Goal: Check status: Check status

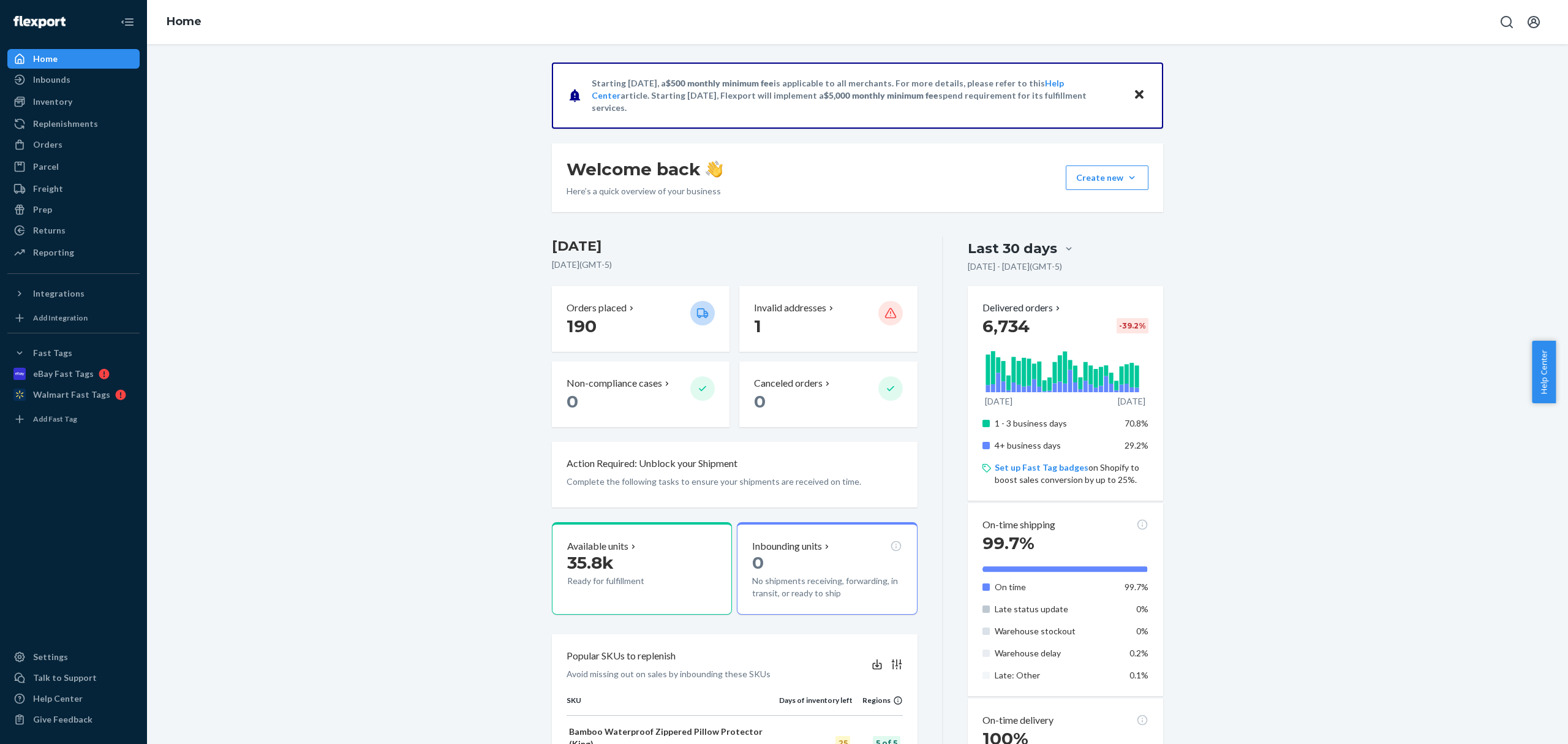
drag, startPoint x: 654, startPoint y: 513, endPoint x: 57, endPoint y: 155, distance: 696.1
click at [47, 145] on div "Orders" at bounding box center [47, 145] width 29 height 12
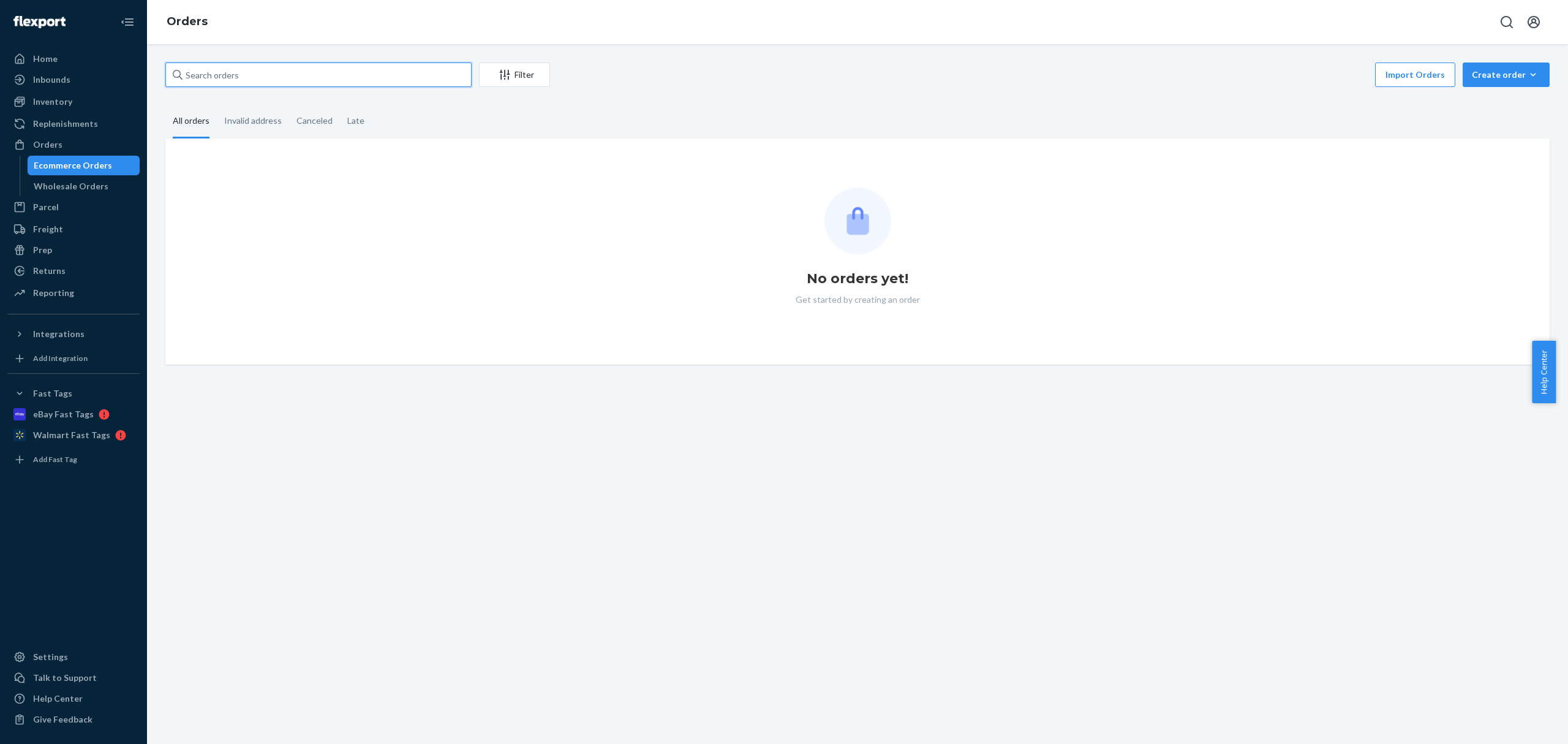
click at [245, 81] on input "text" at bounding box center [318, 75] width 307 height 24
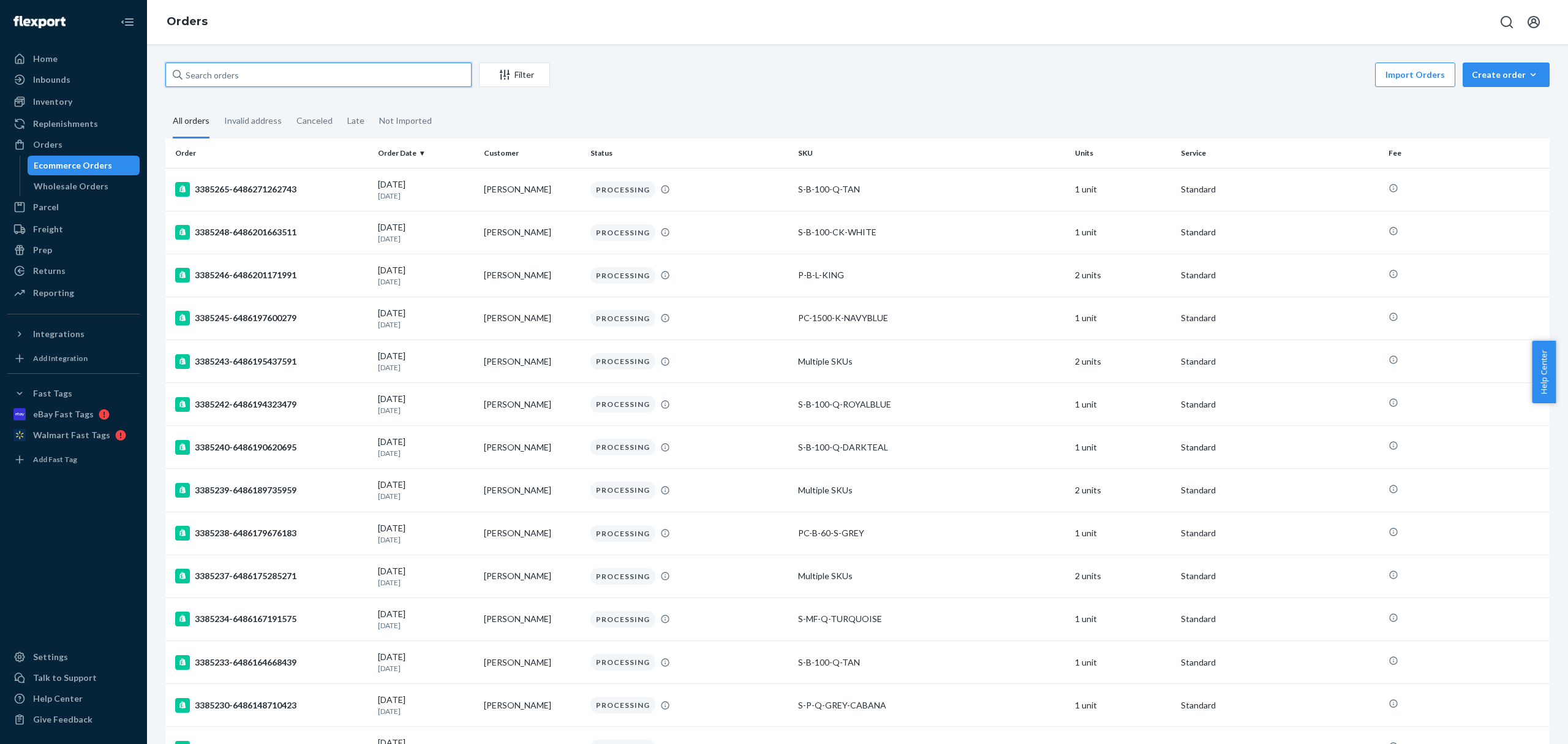
paste input "CH3372773"
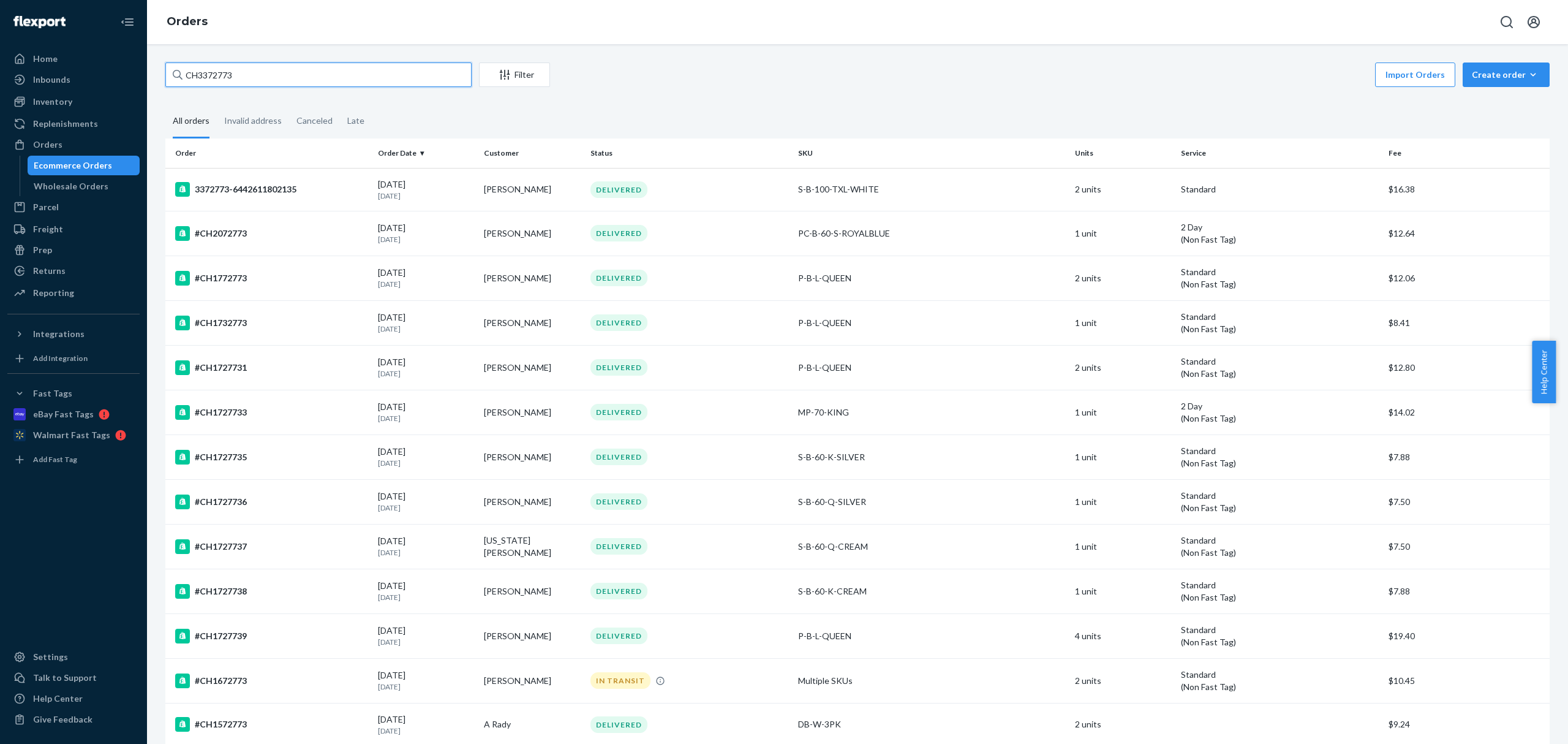
drag, startPoint x: 199, startPoint y: 79, endPoint x: 199, endPoint y: 99, distance: 20.0
click at [199, 80] on input "CH3372773" at bounding box center [318, 75] width 307 height 24
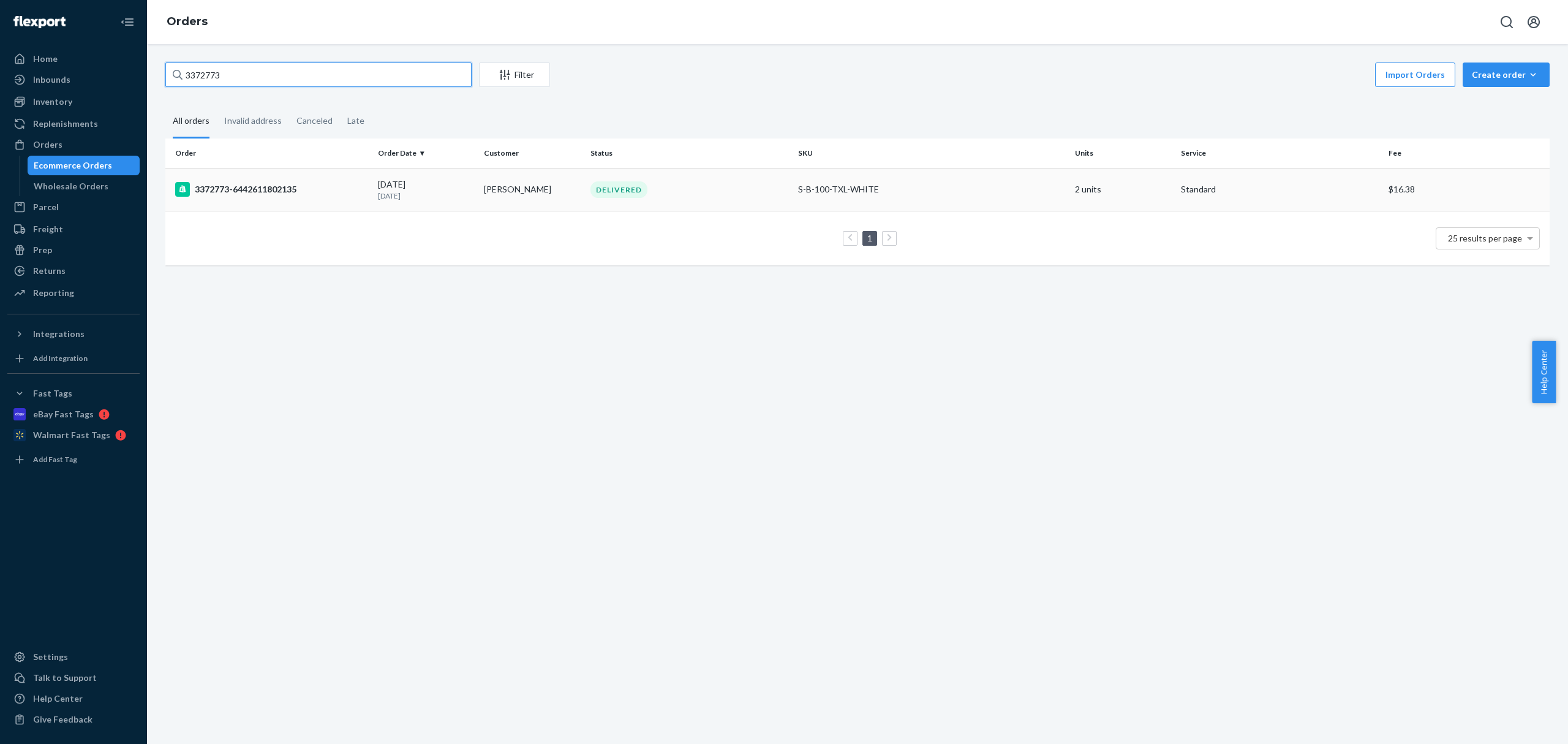
type input "3372773"
click at [307, 185] on div "3372773-6442611802135" at bounding box center [271, 189] width 193 height 15
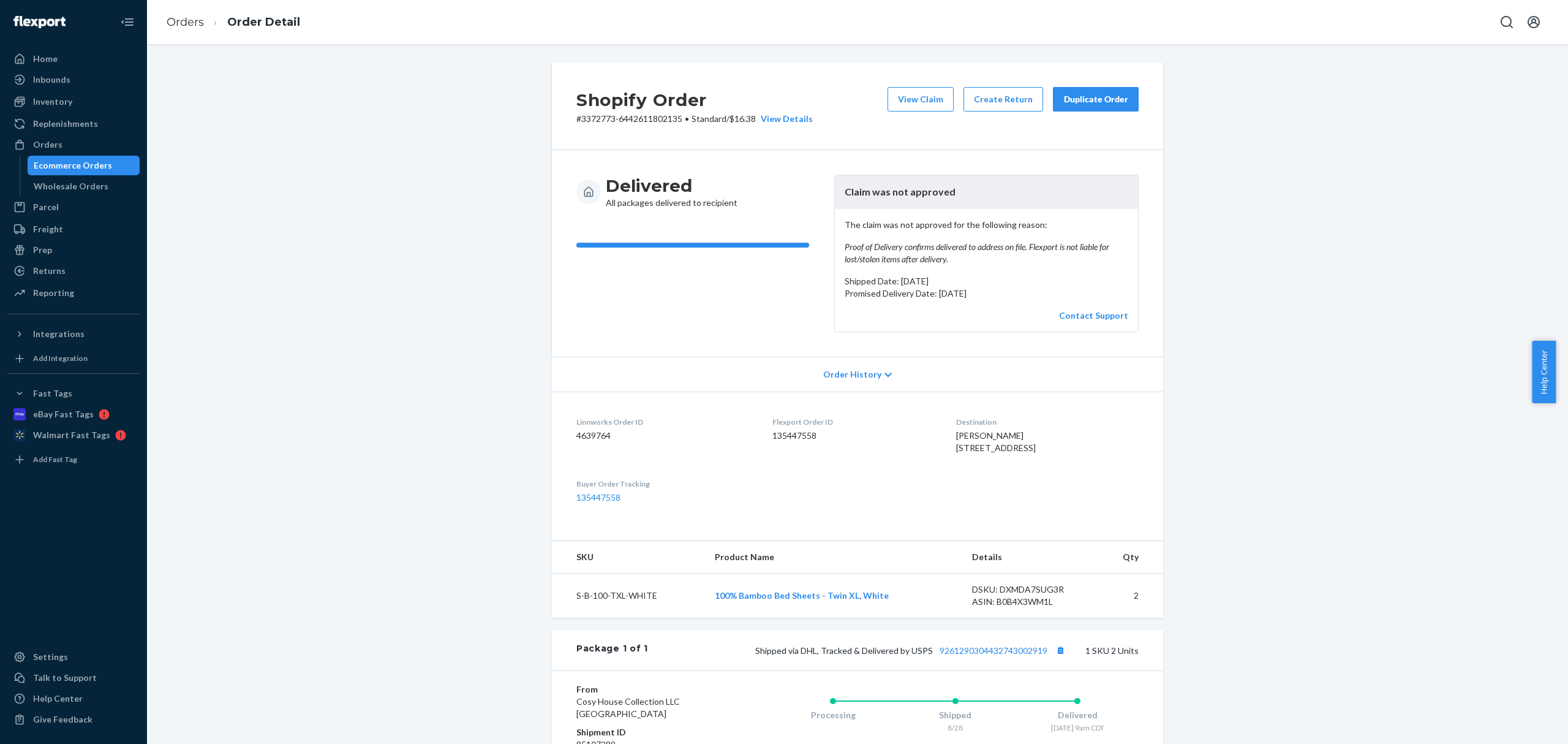
click at [85, 167] on div "Ecommerce Orders" at bounding box center [73, 165] width 79 height 12
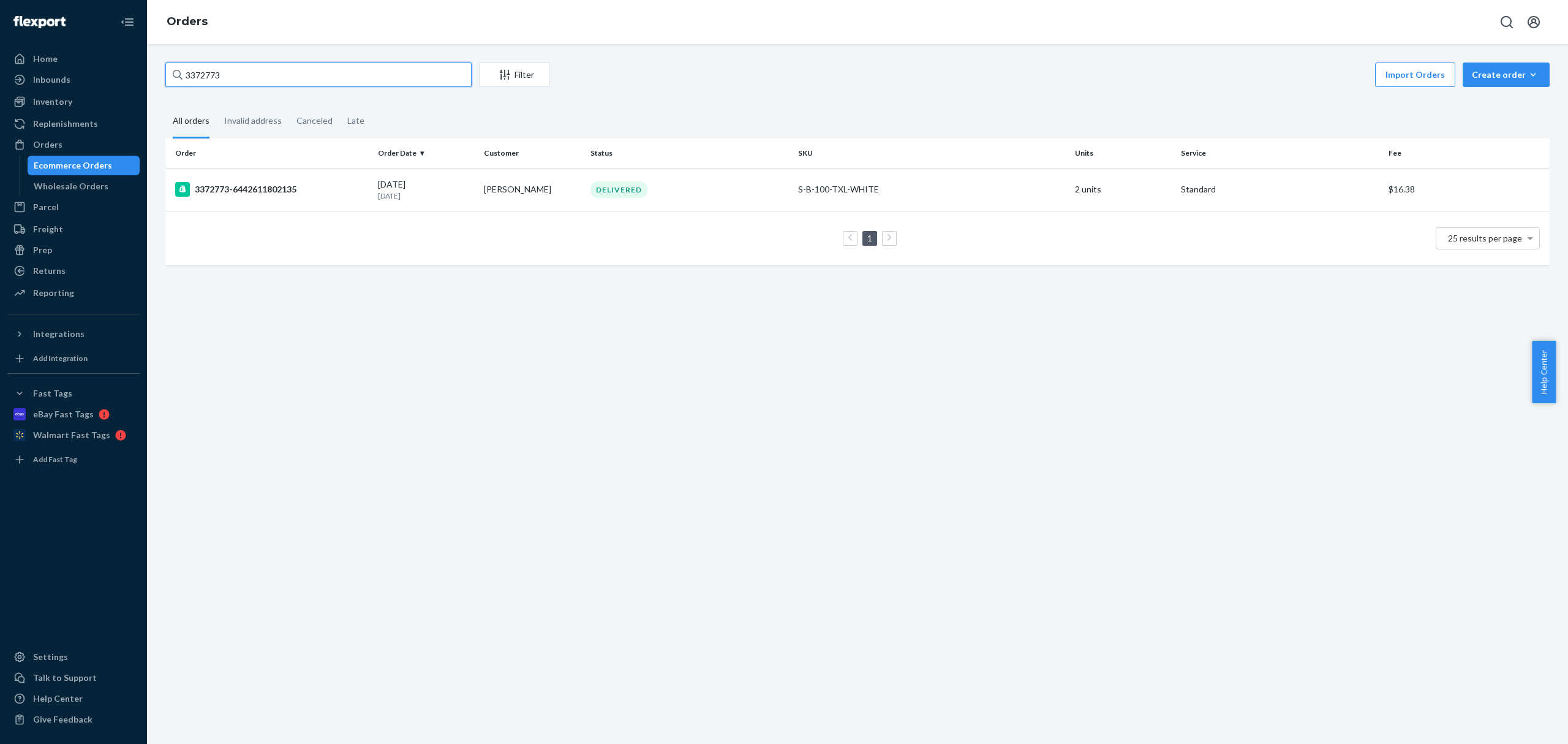
click at [207, 74] on input "3372773" at bounding box center [318, 75] width 307 height 24
paste input "CH3371962"
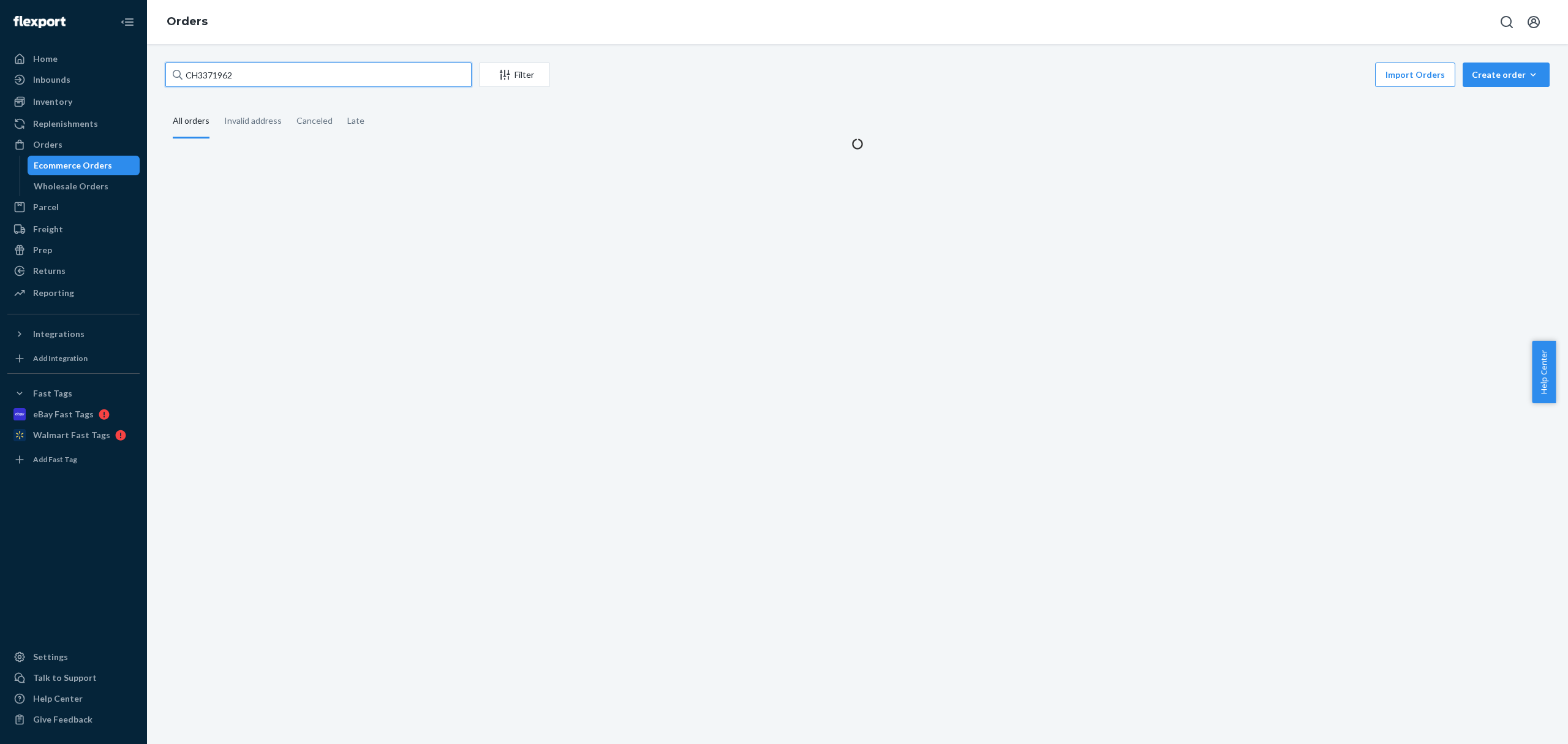
click at [199, 79] on input "CH3371962" at bounding box center [318, 75] width 307 height 24
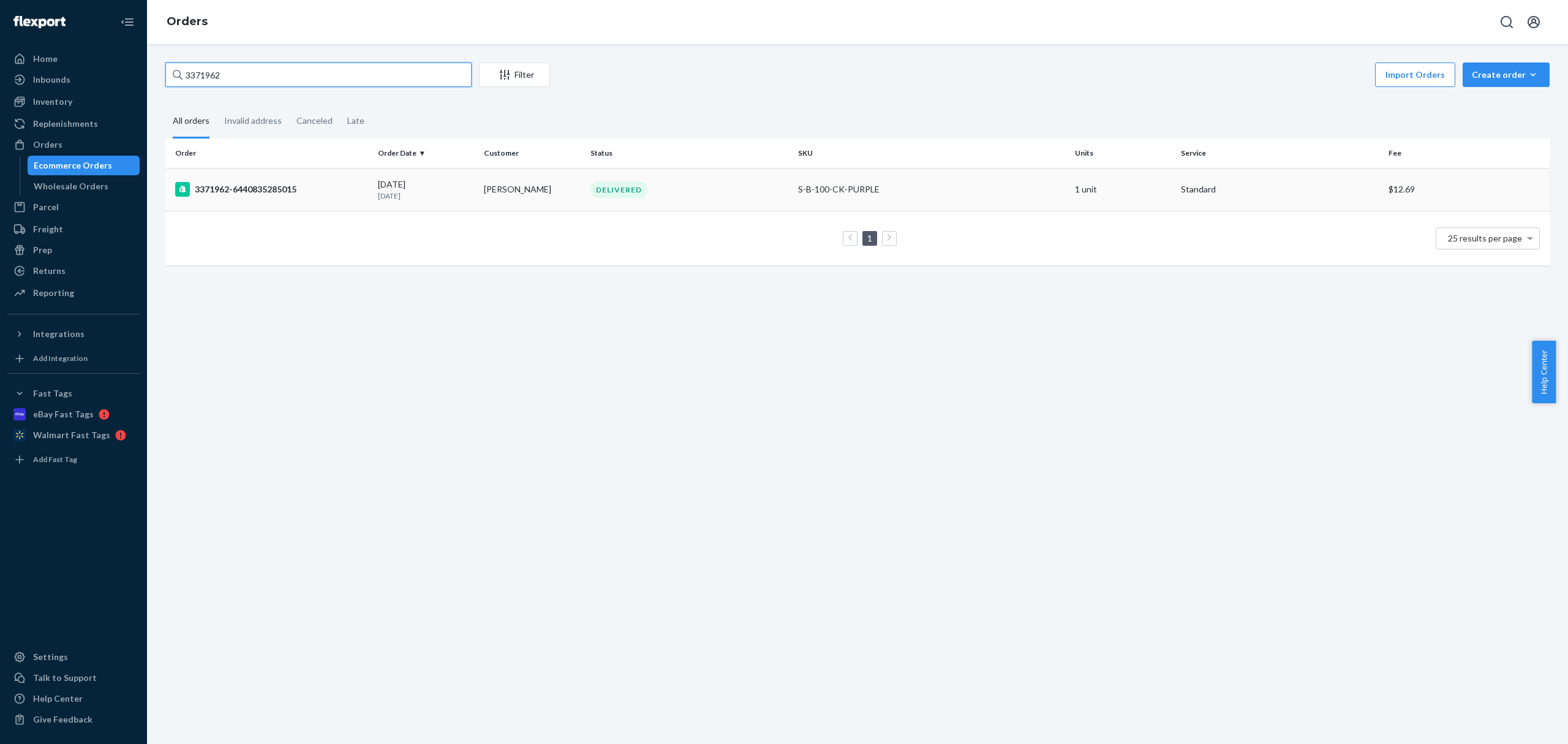
type input "3371962"
click at [252, 187] on div "3371962-6440835285015" at bounding box center [271, 189] width 193 height 15
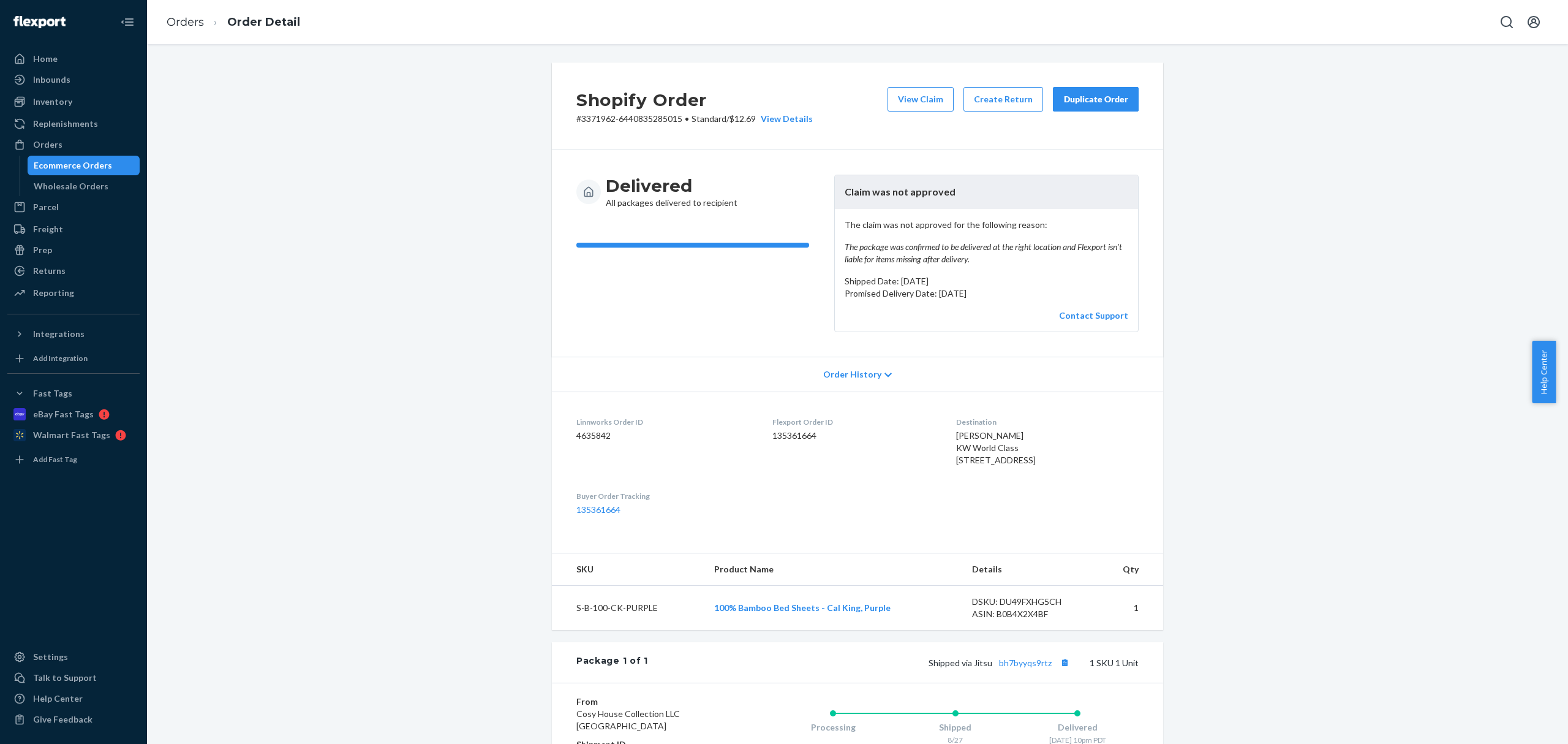
click at [115, 172] on div "Ecommerce Orders" at bounding box center [84, 165] width 110 height 17
click at [115, 171] on div "Ecommerce Orders" at bounding box center [84, 165] width 110 height 17
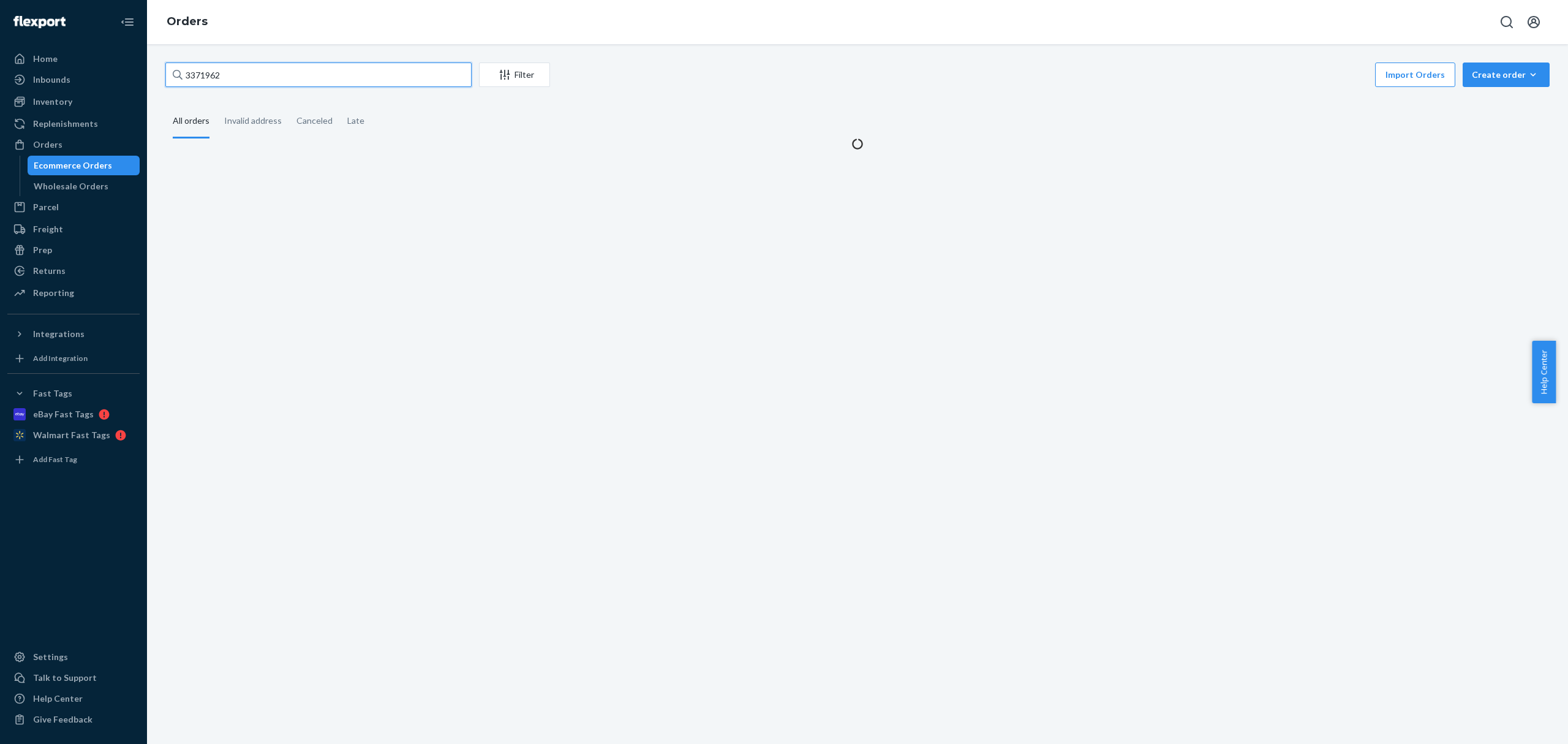
click at [202, 76] on input "3371962" at bounding box center [318, 75] width 307 height 24
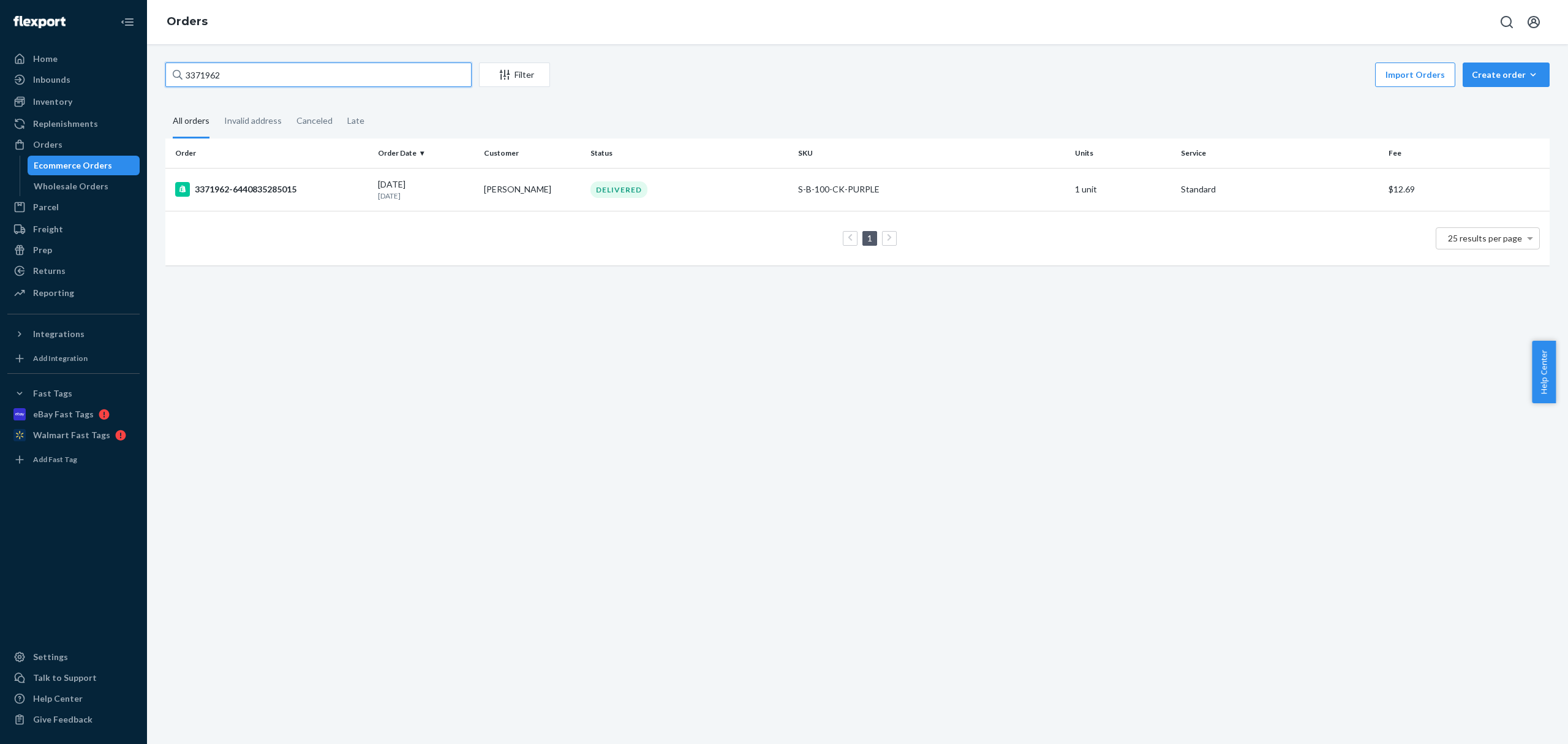
click at [202, 76] on input "3371962" at bounding box center [318, 75] width 307 height 24
paste input "CH"
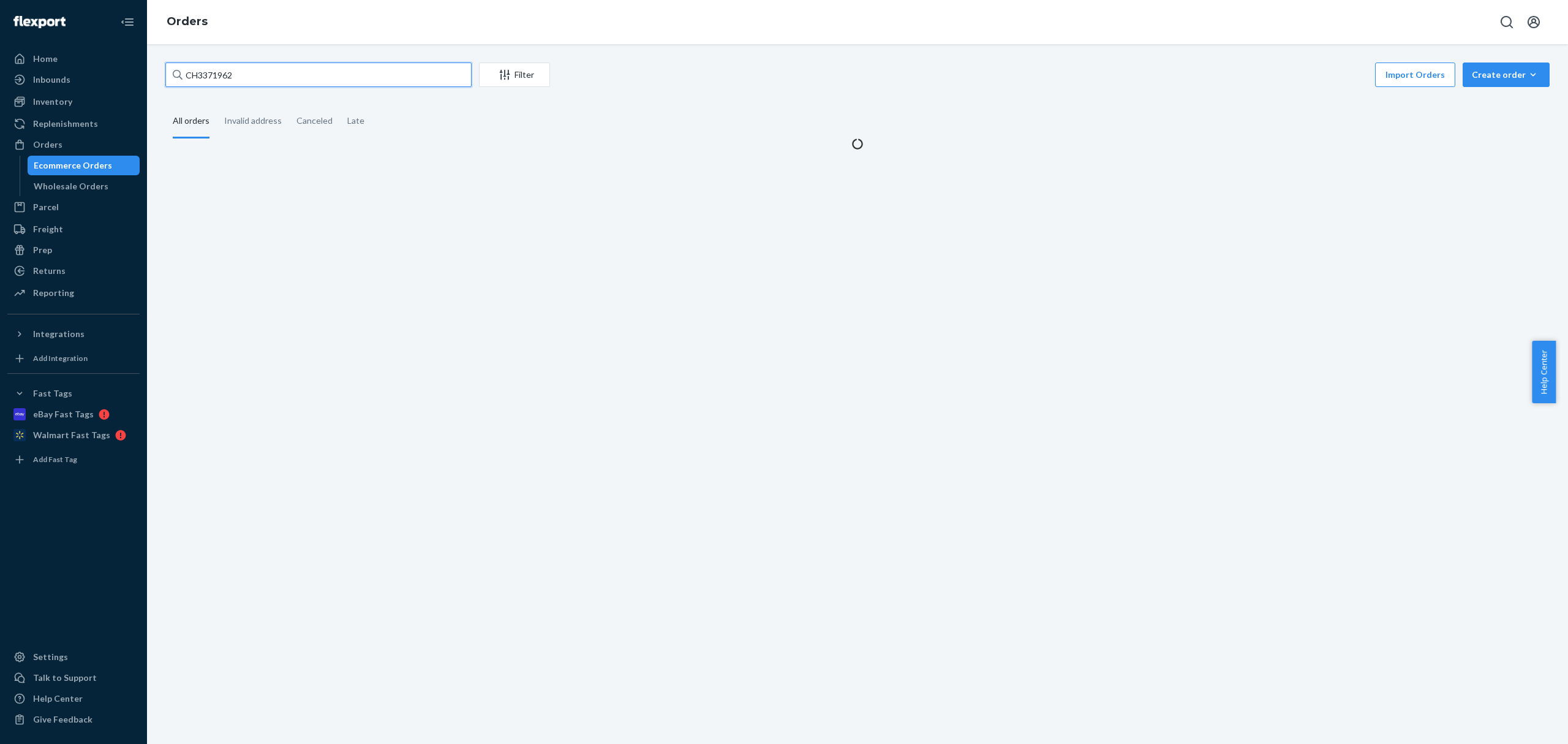
click at [196, 76] on input "CH3371962" at bounding box center [318, 75] width 307 height 24
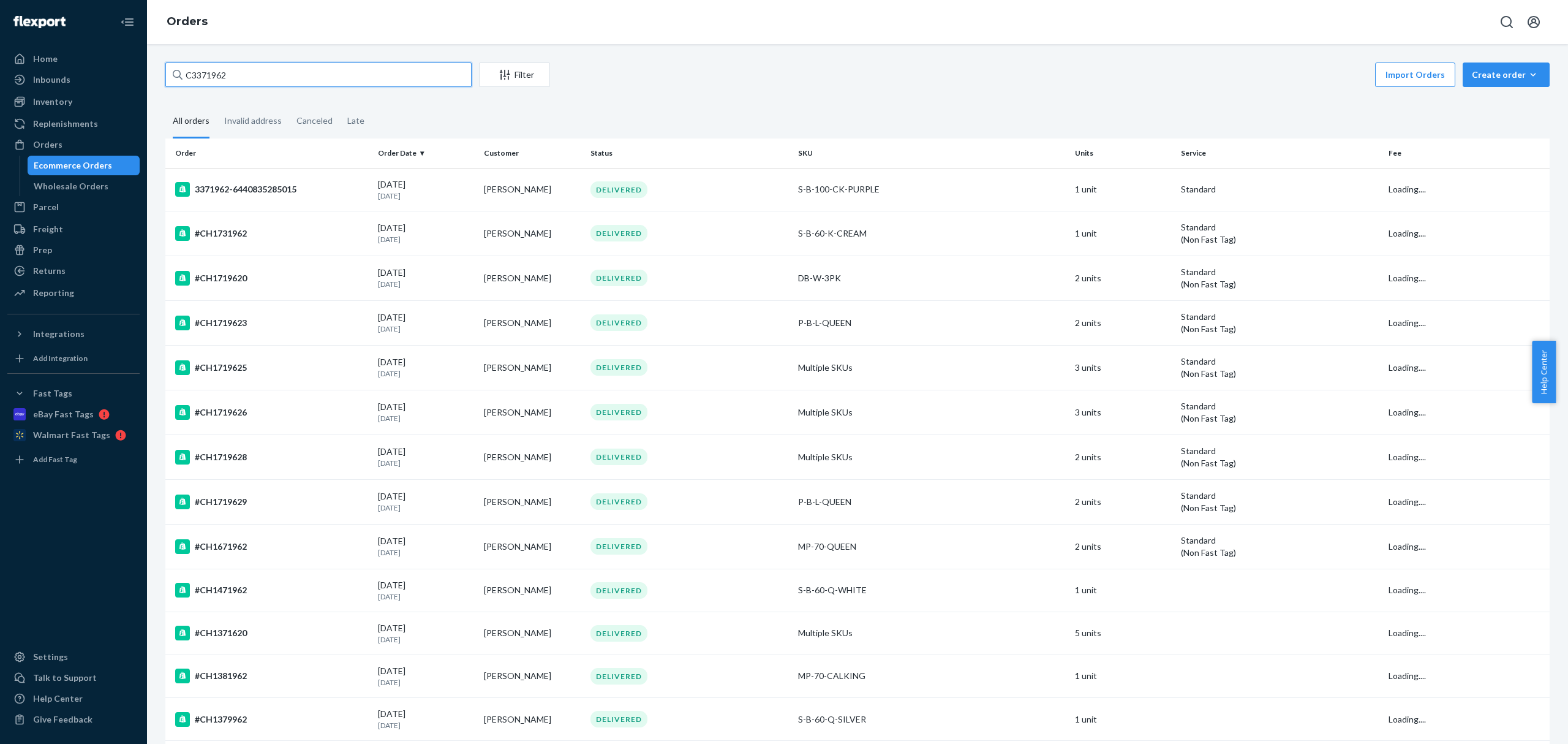
type input "3371962"
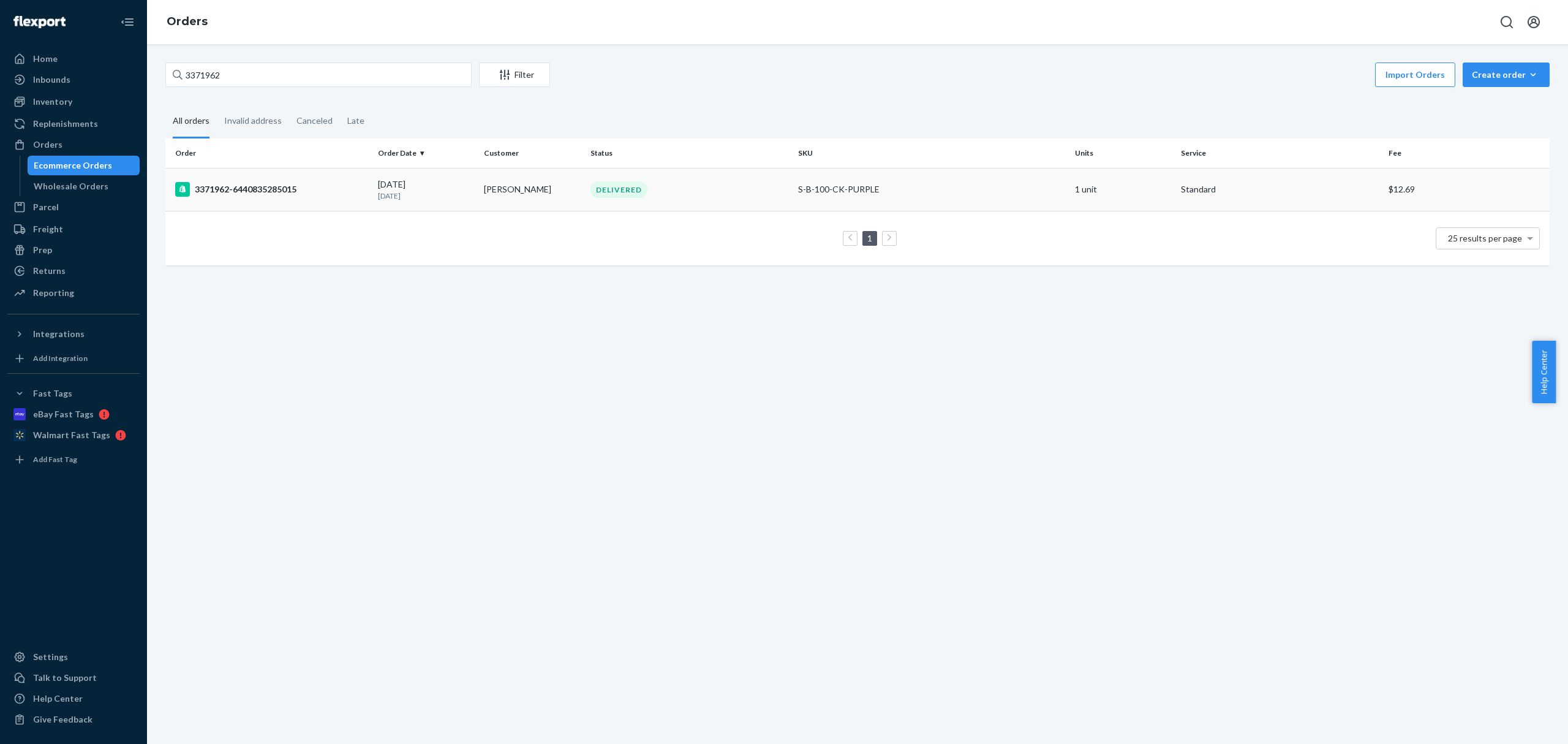
click at [304, 199] on td "3371962-6440835285015" at bounding box center [269, 190] width 208 height 43
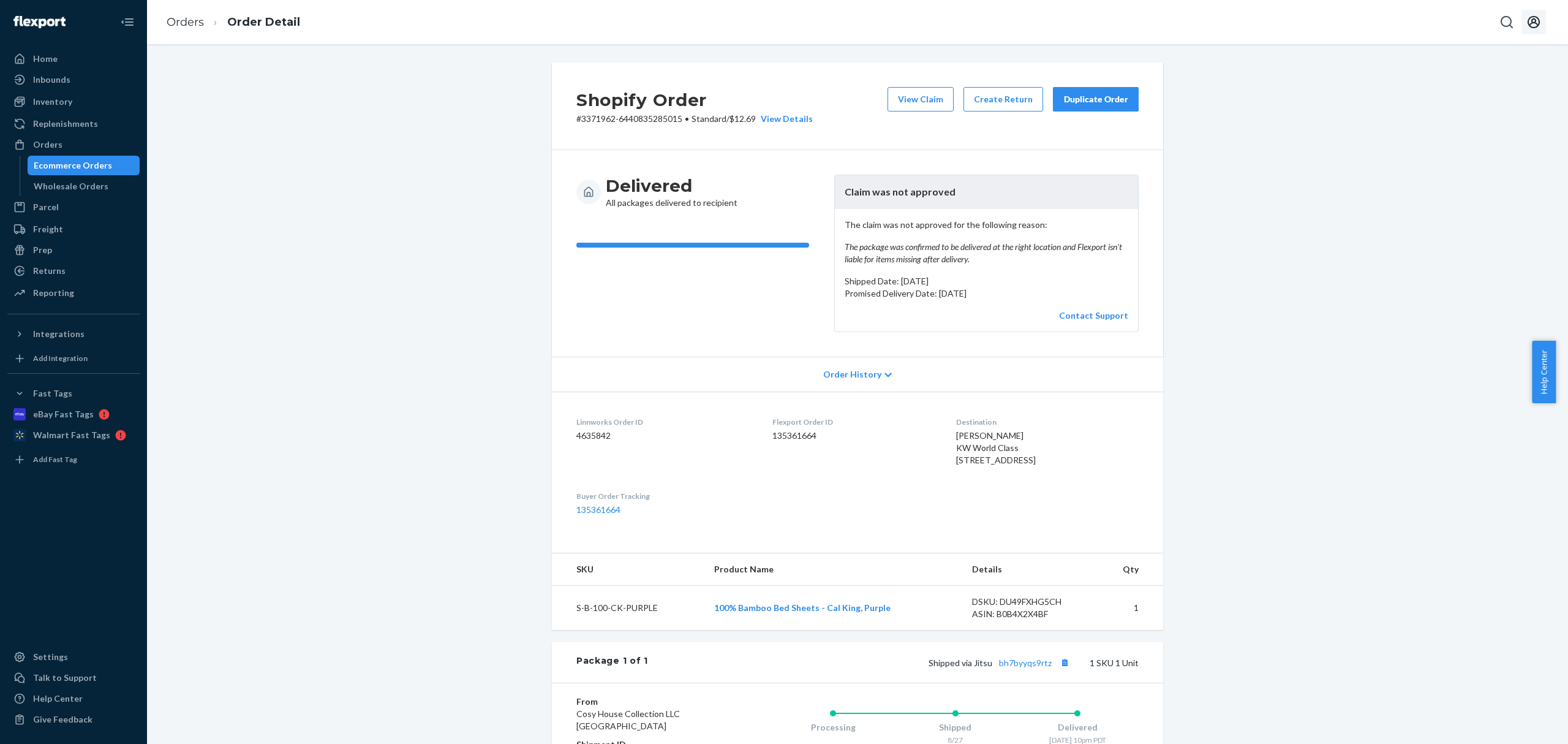
click at [1530, 25] on icon "Open account menu" at bounding box center [1534, 22] width 12 height 12
click at [1466, 135] on div "Log out" at bounding box center [1505, 132] width 92 height 23
